Goal: Task Accomplishment & Management: Use online tool/utility

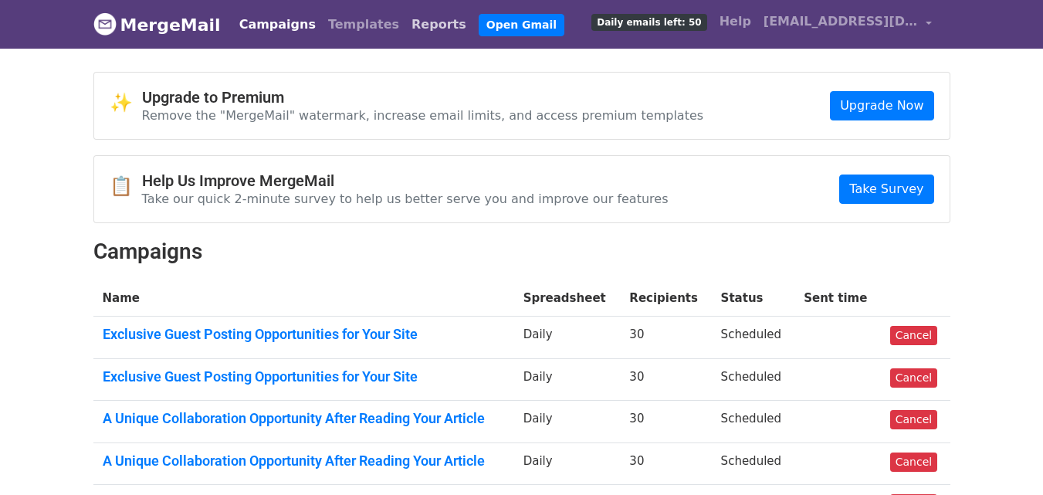
click at [407, 26] on link "Reports" at bounding box center [438, 24] width 67 height 31
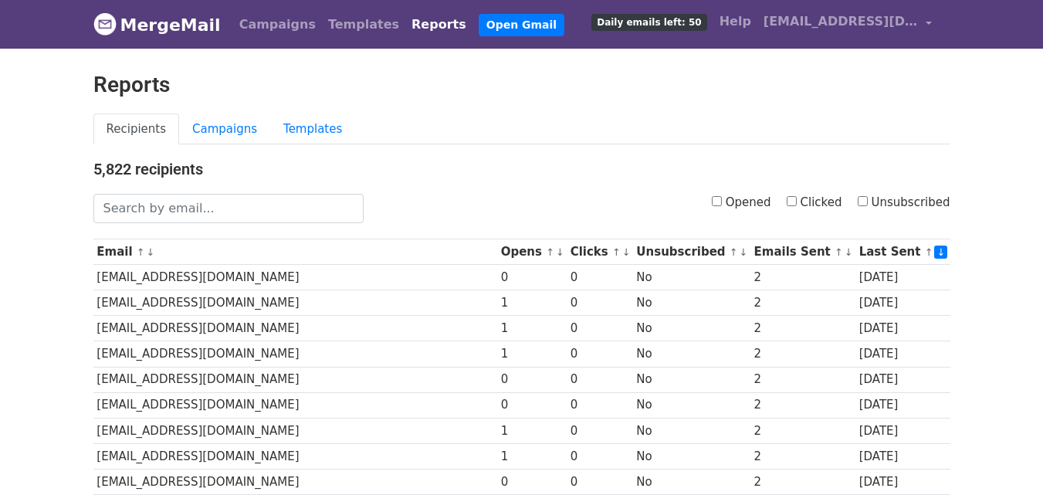
click at [797, 199] on input "Clicked" at bounding box center [792, 201] width 10 height 10
checkbox input "true"
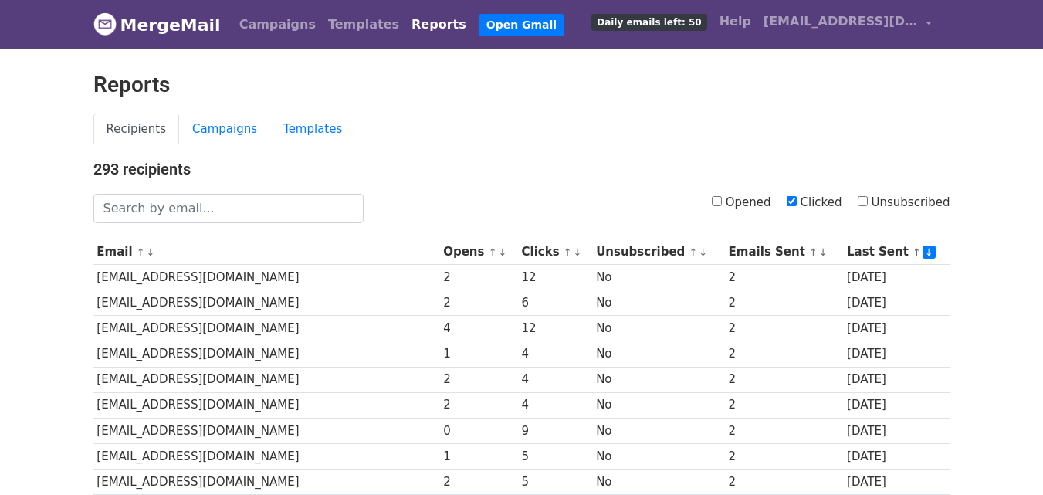
scroll to position [763, 0]
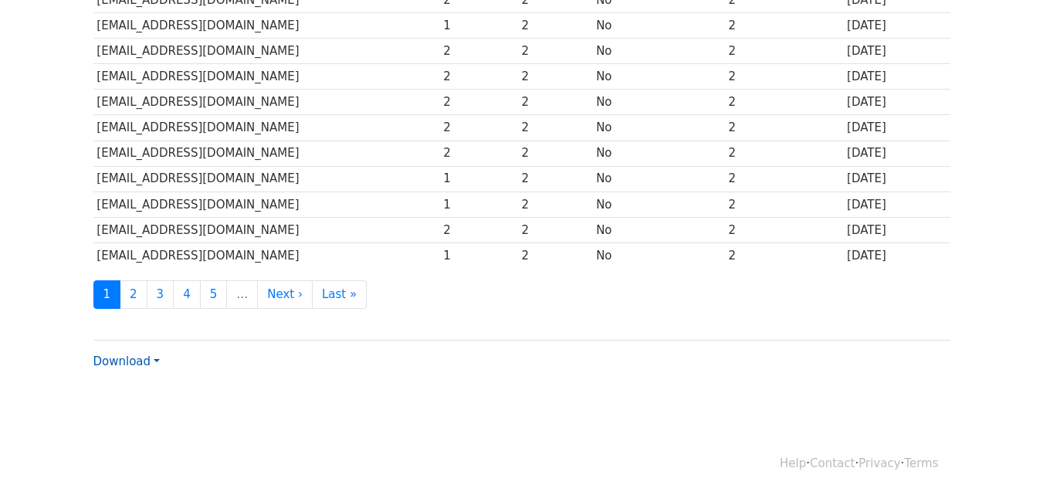
click at [144, 356] on link "Download" at bounding box center [126, 361] width 66 height 14
click at [142, 385] on link "CSV" at bounding box center [155, 390] width 122 height 25
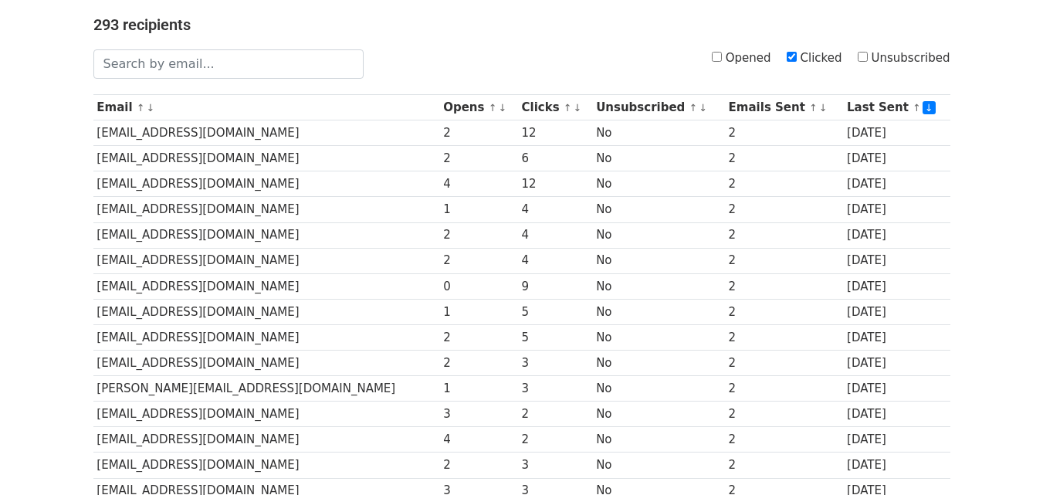
scroll to position [0, 0]
